Goal: Transaction & Acquisition: Purchase product/service

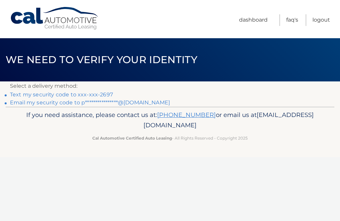
click at [81, 95] on link "Text my security code to xxx-xxx-2697" at bounding box center [61, 94] width 103 height 6
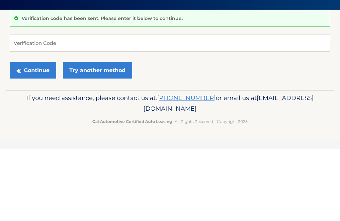
type input "8"
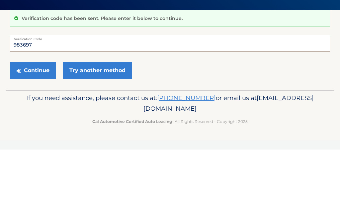
type input "983697"
click at [43, 134] on button "Continue" at bounding box center [33, 142] width 46 height 17
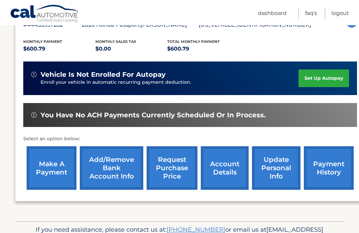
scroll to position [135, 0]
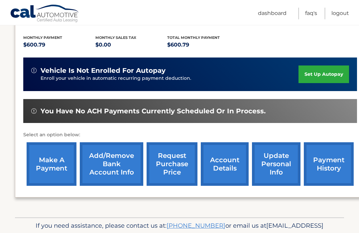
click at [55, 159] on link "make a payment" at bounding box center [52, 164] width 50 height 44
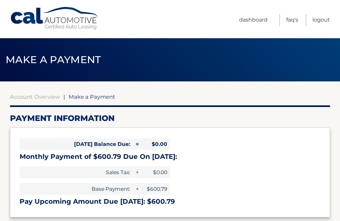
select select "ZWI1MGE3ODgtY2VmYS00ZWYzLWFjYmYtNGYzMjMxZjQ0MDUw"
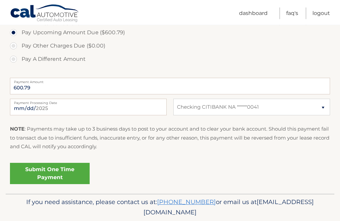
scroll to position [231, 0]
click at [53, 170] on link "Submit One Time Payment" at bounding box center [50, 173] width 80 height 21
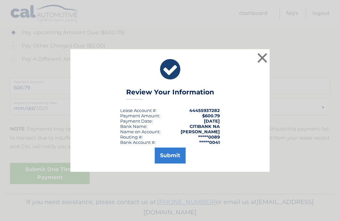
click at [174, 164] on button "Submit" at bounding box center [170, 156] width 31 height 16
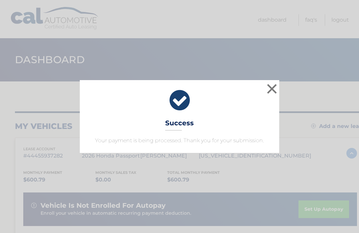
scroll to position [2, 0]
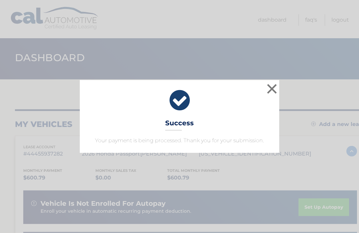
click at [273, 89] on button "×" at bounding box center [271, 88] width 13 height 13
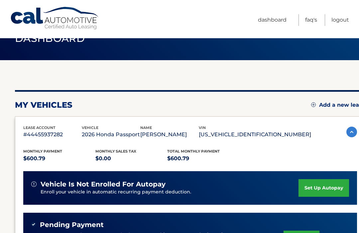
scroll to position [0, 0]
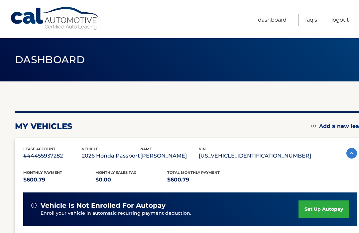
click at [343, 21] on link "Logout" at bounding box center [340, 20] width 18 height 12
